Goal: Transaction & Acquisition: Purchase product/service

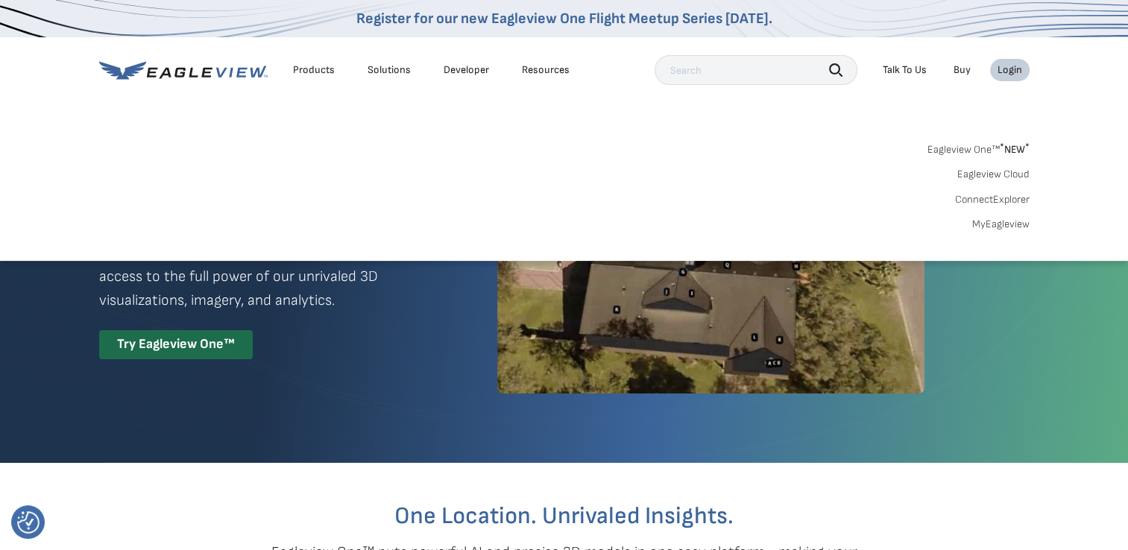
click at [1014, 70] on div "Login" at bounding box center [1009, 69] width 25 height 13
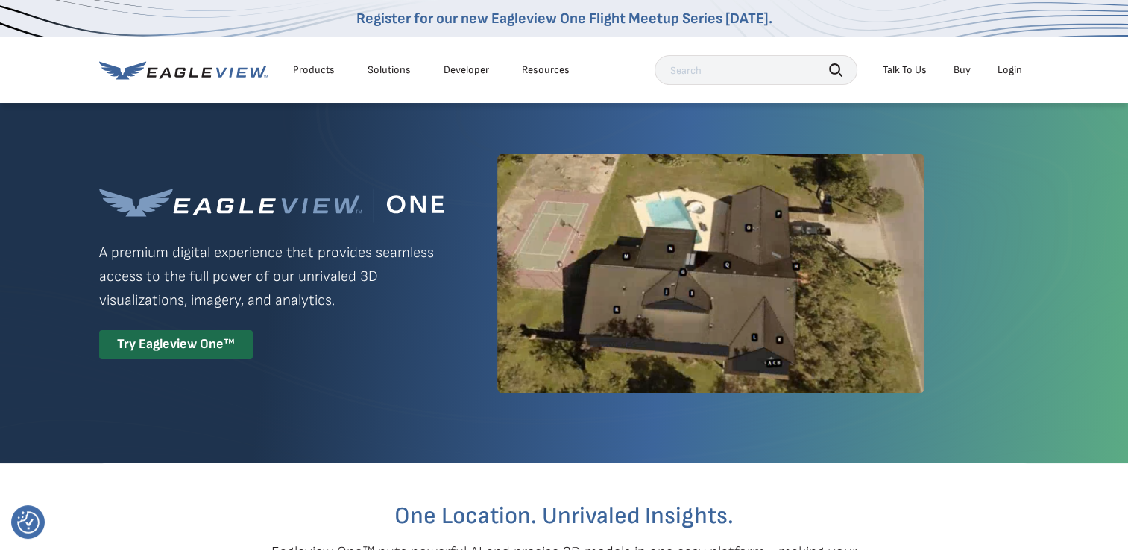
click at [1005, 70] on div "Login" at bounding box center [1009, 69] width 25 height 13
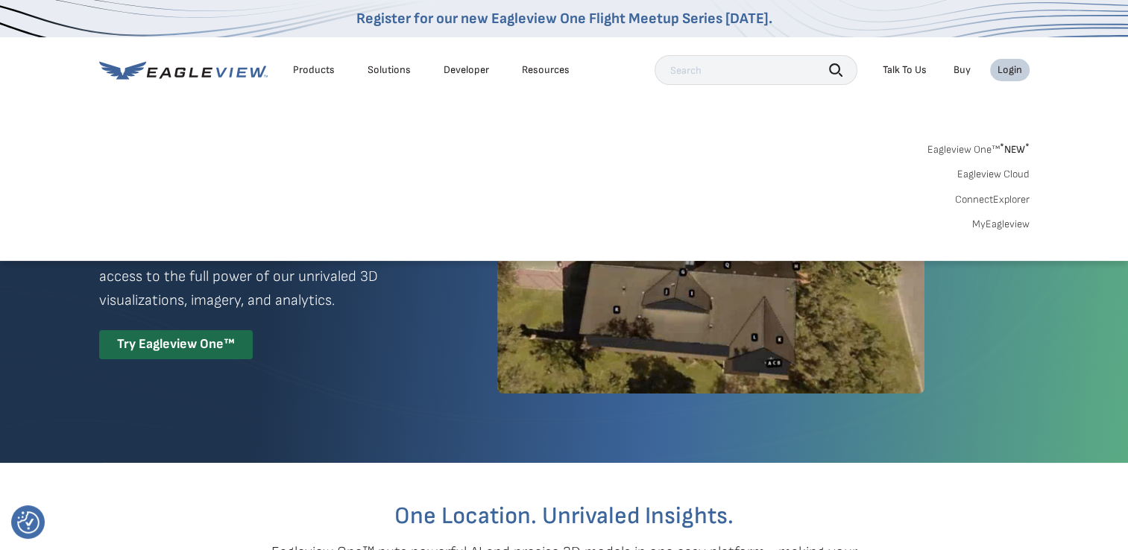
click at [1005, 70] on div "Login" at bounding box center [1009, 69] width 25 height 13
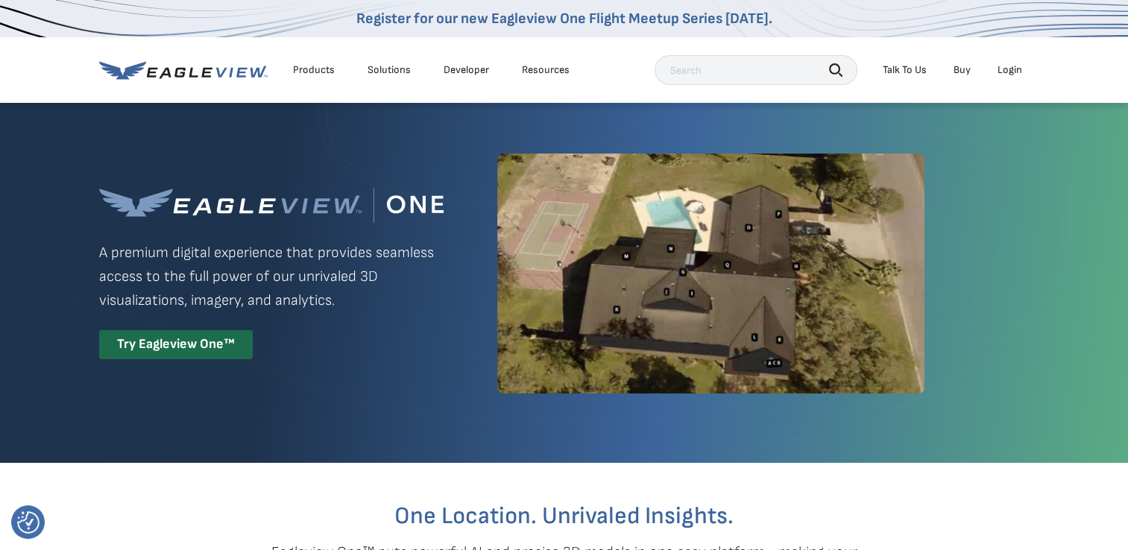
click at [1006, 70] on div "Login" at bounding box center [1009, 69] width 25 height 13
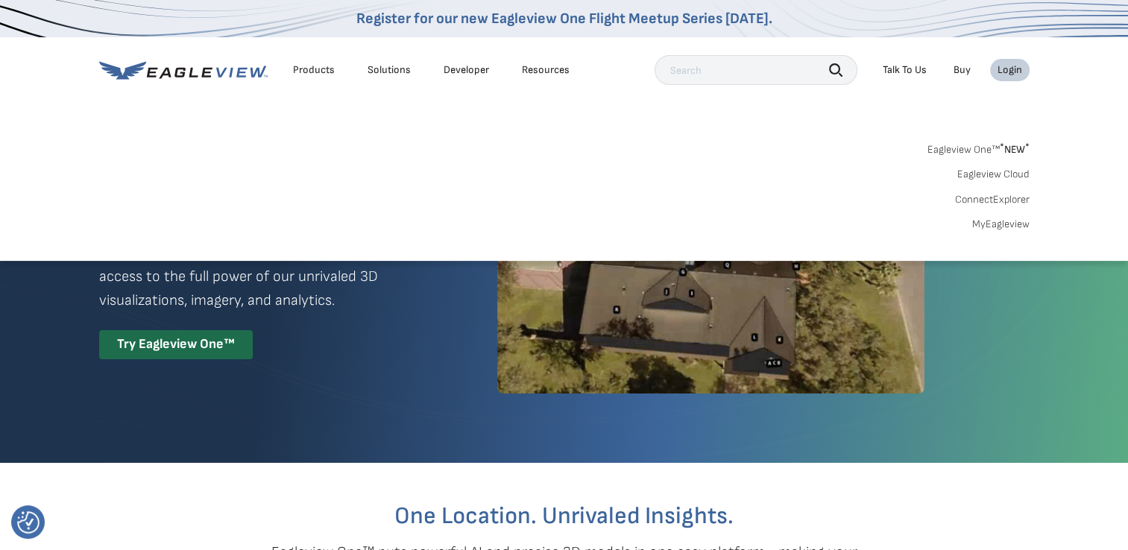
click at [1002, 228] on link "MyEagleview" at bounding box center [1000, 224] width 57 height 13
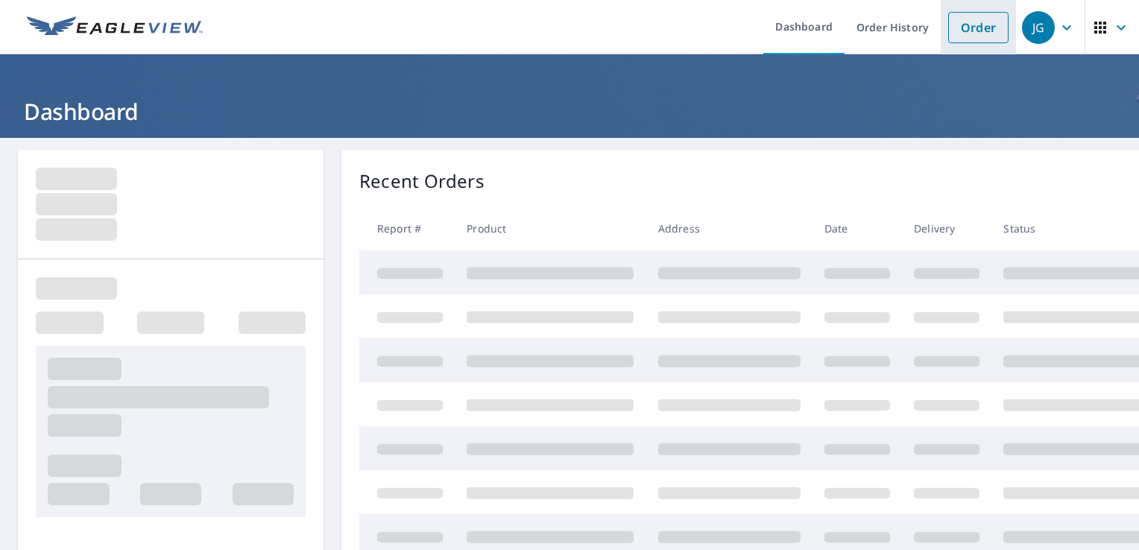
click at [963, 27] on link "Order" at bounding box center [978, 27] width 60 height 31
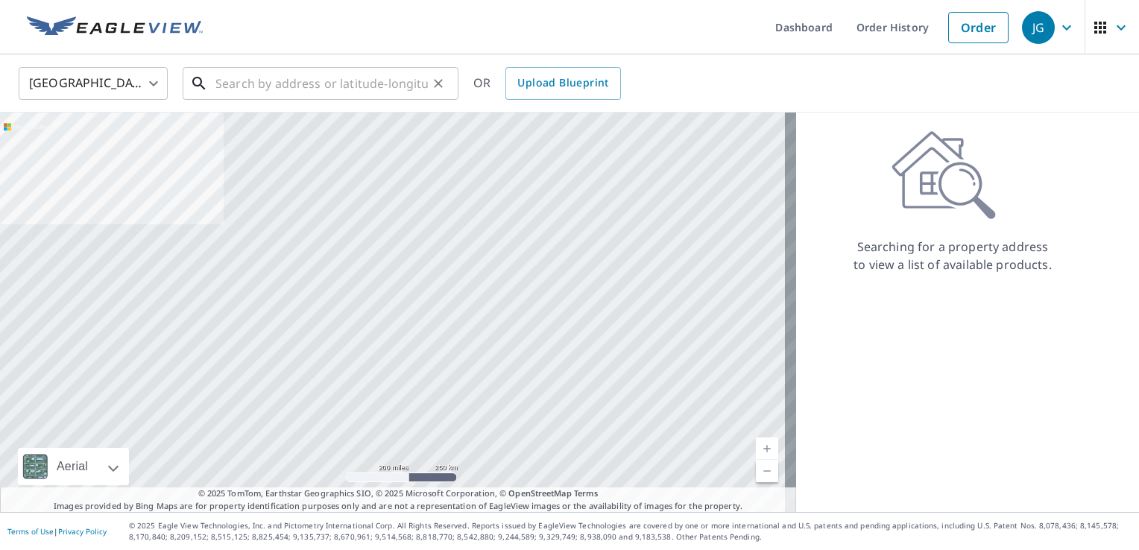
click at [253, 78] on input "text" at bounding box center [321, 84] width 212 height 42
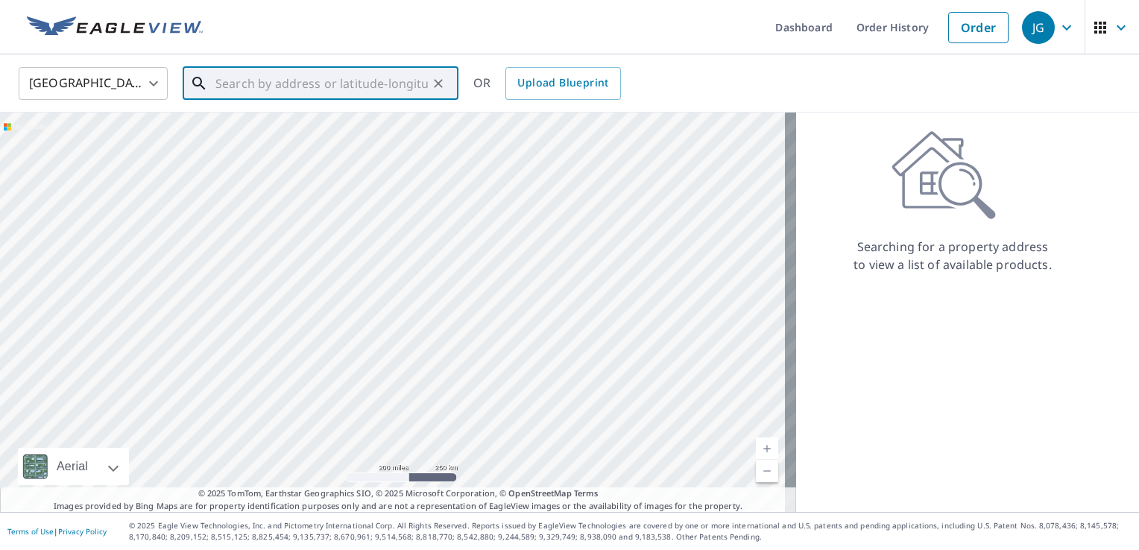
paste input "[STREET_ADDRESS]"
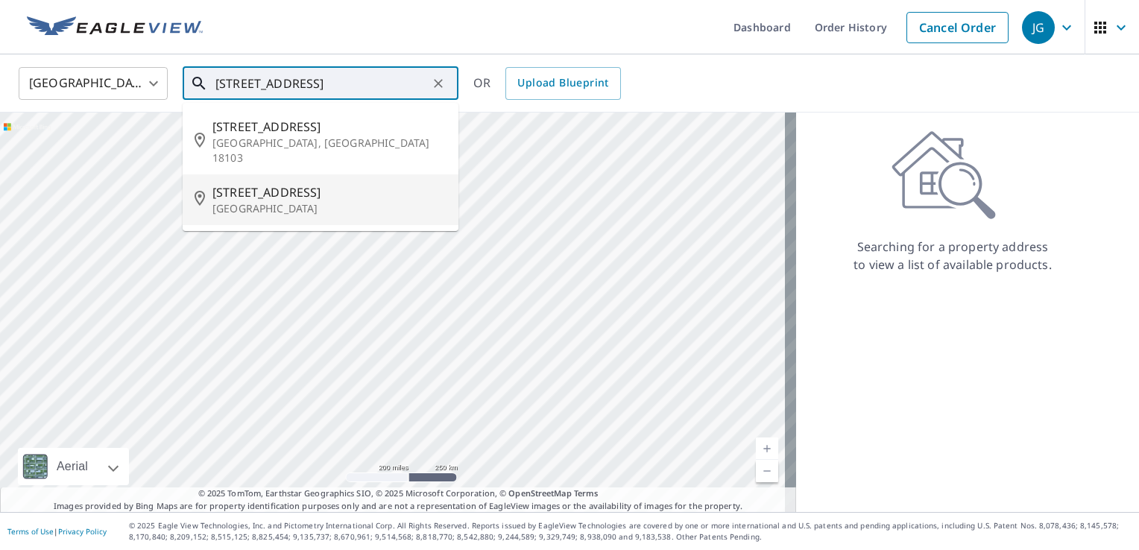
click at [296, 183] on span "[STREET_ADDRESS]" at bounding box center [329, 192] width 234 height 18
type input "[STREET_ADDRESS]"
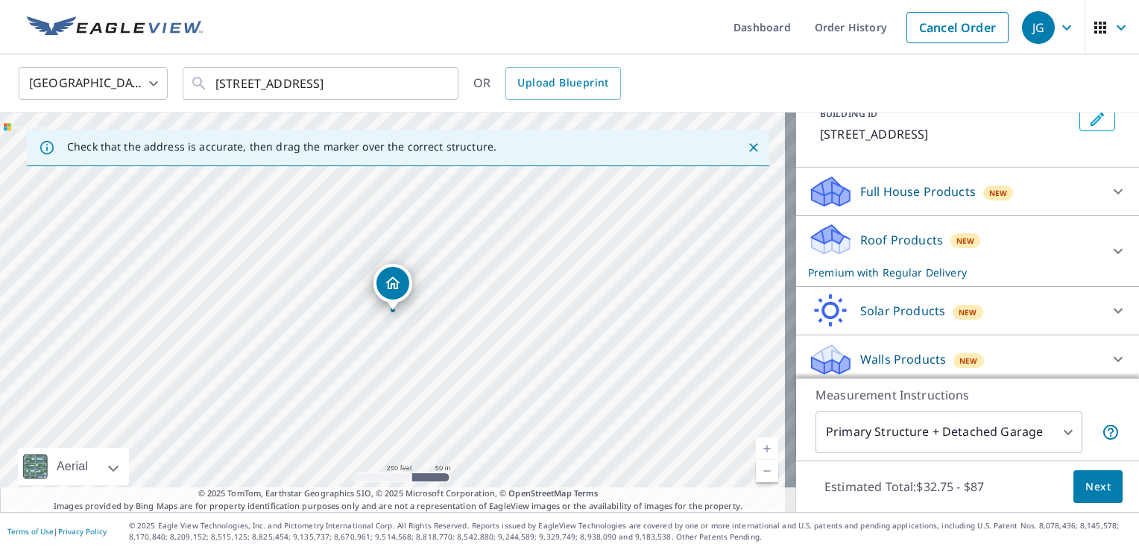
scroll to position [104, 0]
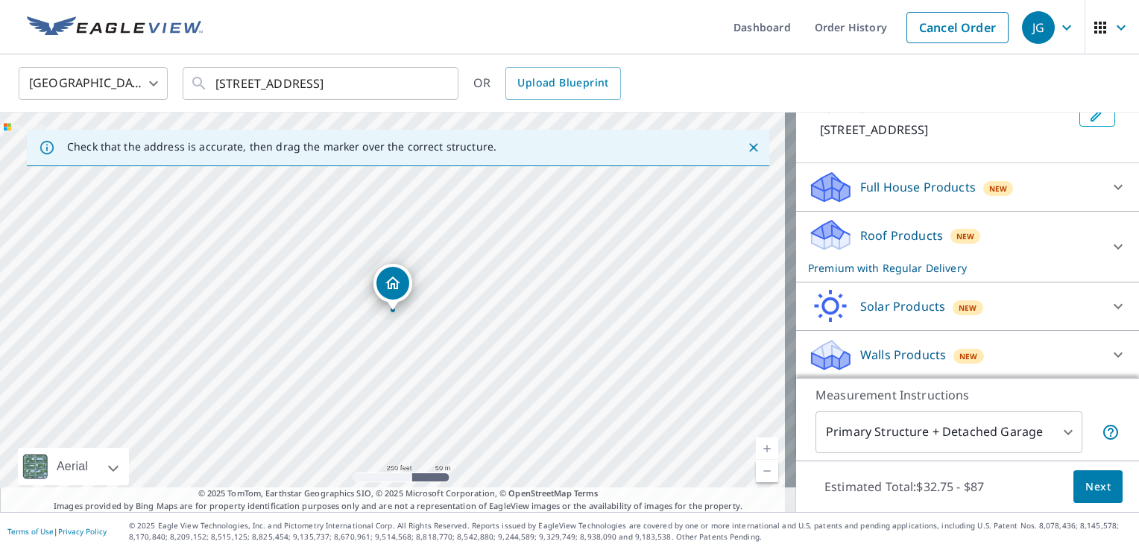
click at [1085, 487] on span "Next" at bounding box center [1097, 487] width 25 height 19
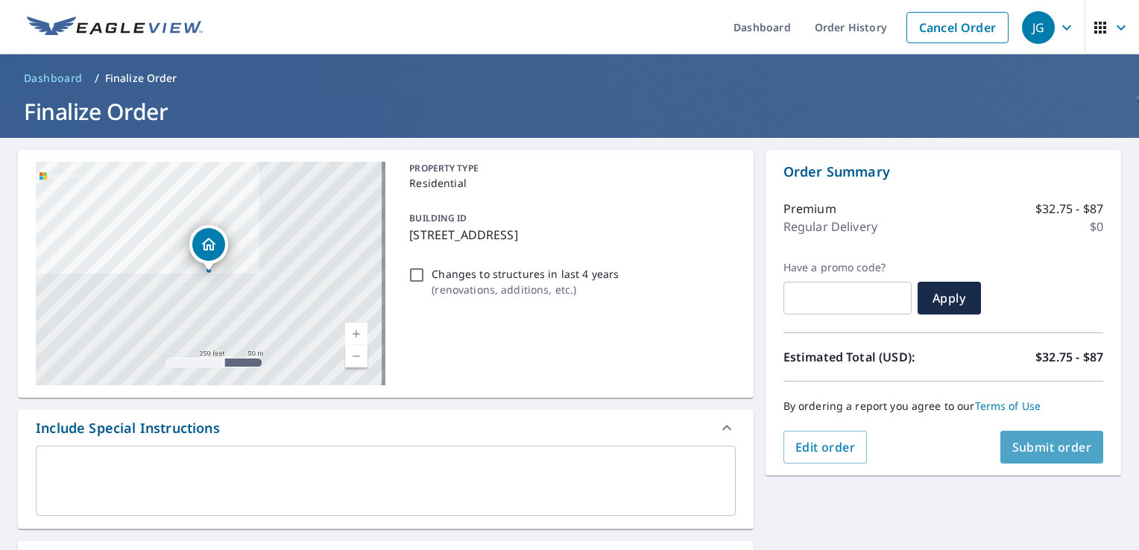
click at [1044, 447] on span "Submit order" at bounding box center [1052, 447] width 80 height 16
